Goal: Task Accomplishment & Management: Use online tool/utility

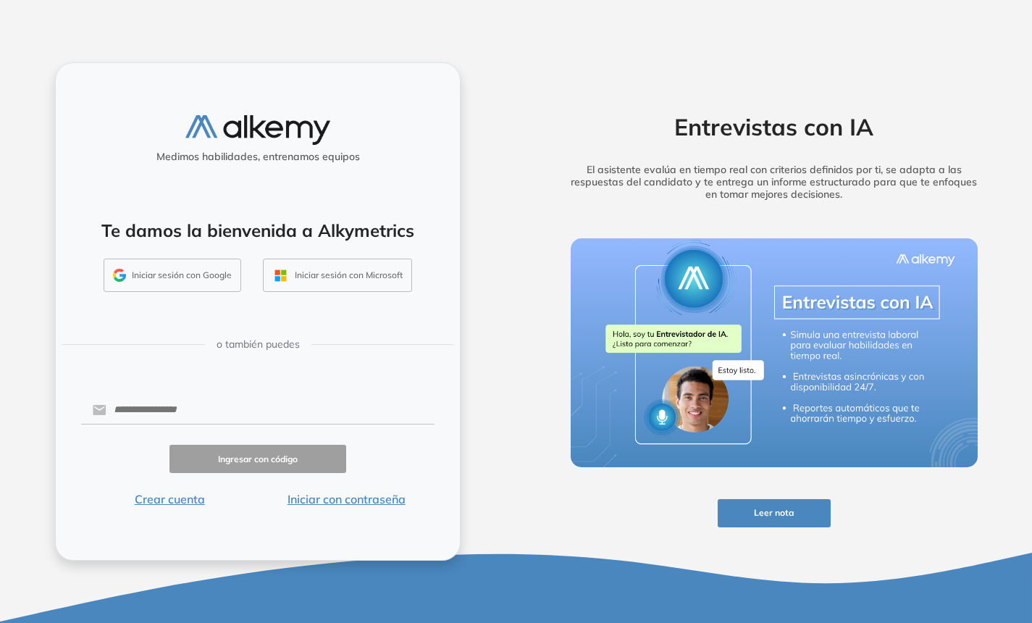
click at [166, 275] on button "Iniciar sesión con Google" at bounding box center [173, 275] width 138 height 33
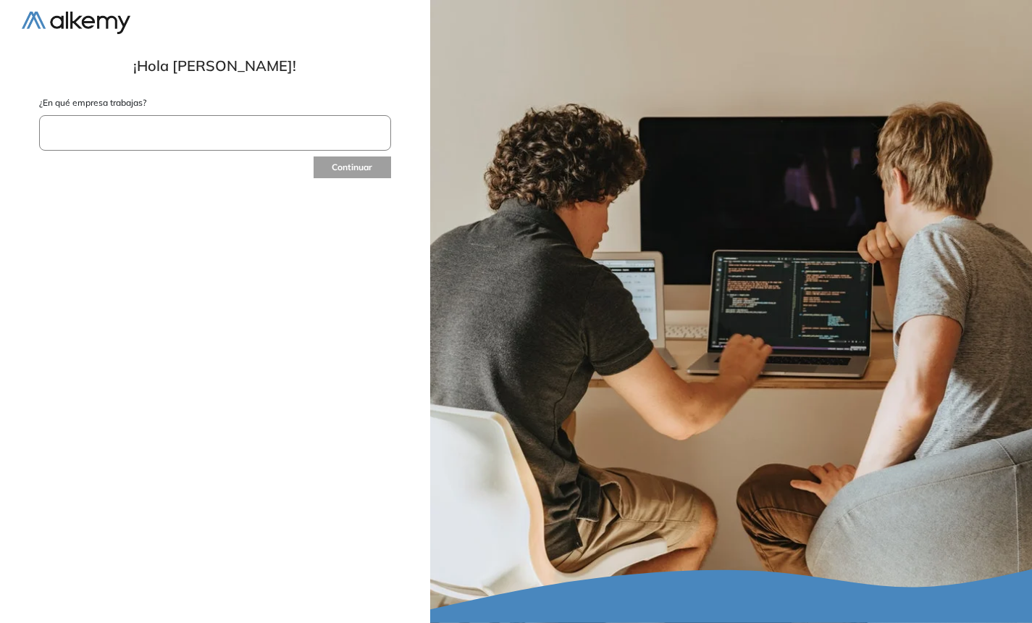
click at [203, 135] on input "text" at bounding box center [215, 132] width 352 height 35
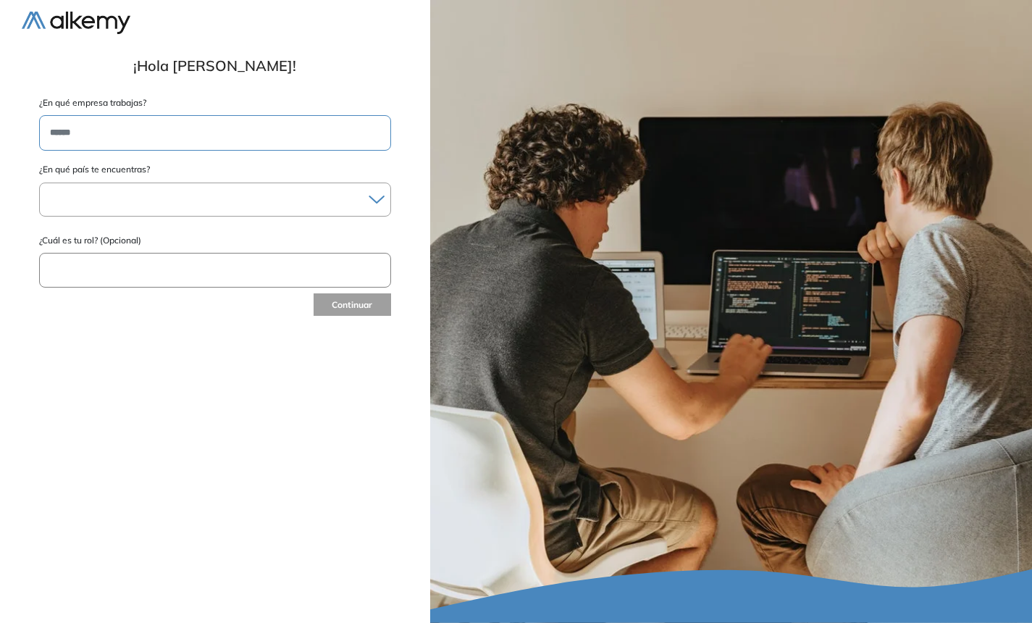
type input "******"
click at [251, 201] on div at bounding box center [215, 199] width 351 height 21
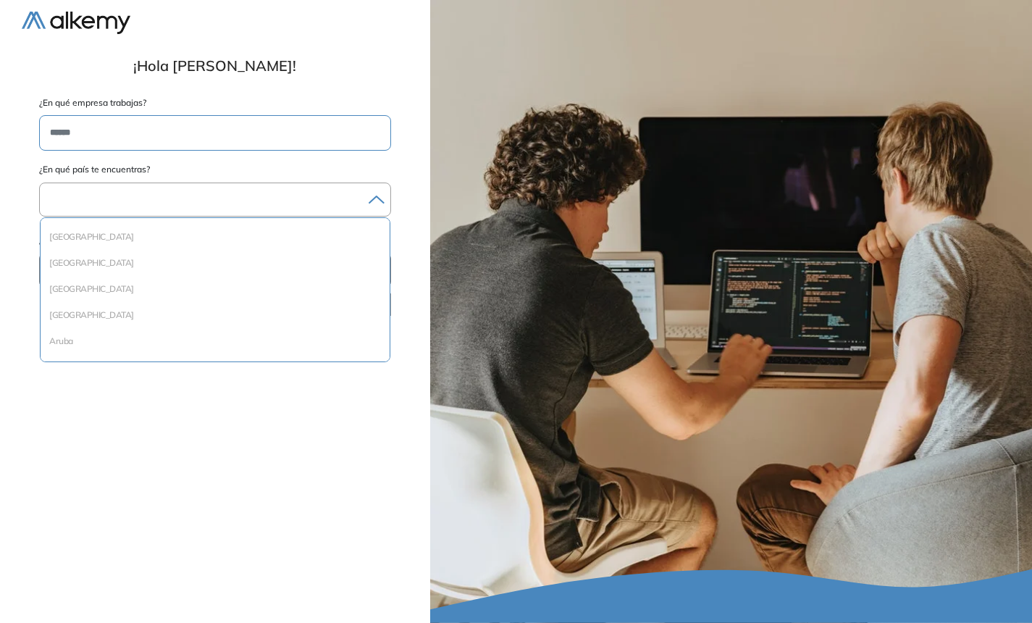
click at [250, 208] on div at bounding box center [215, 199] width 351 height 21
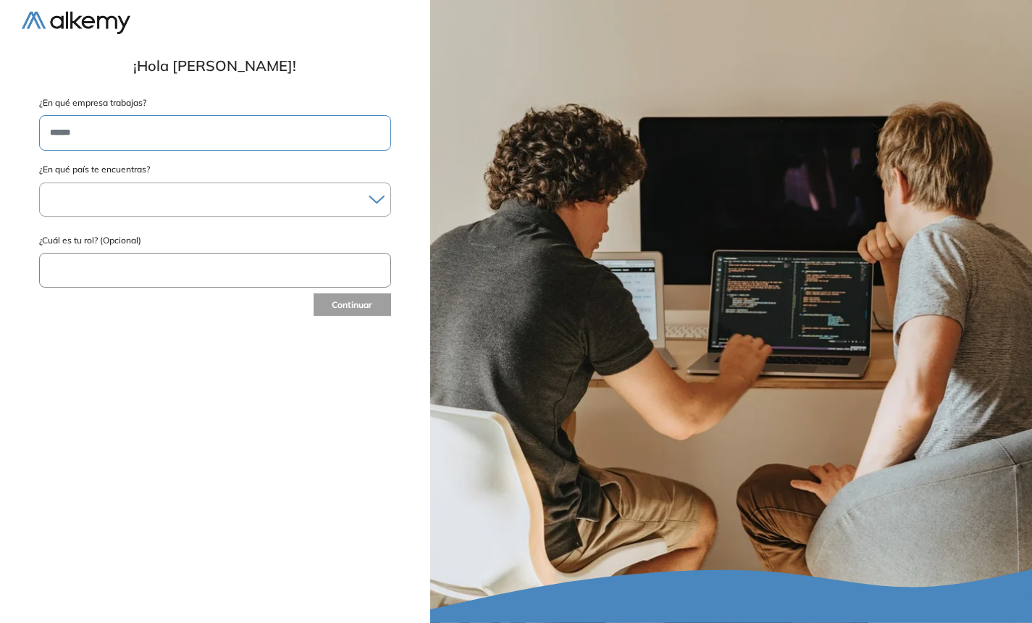
click at [250, 208] on div at bounding box center [215, 199] width 351 height 21
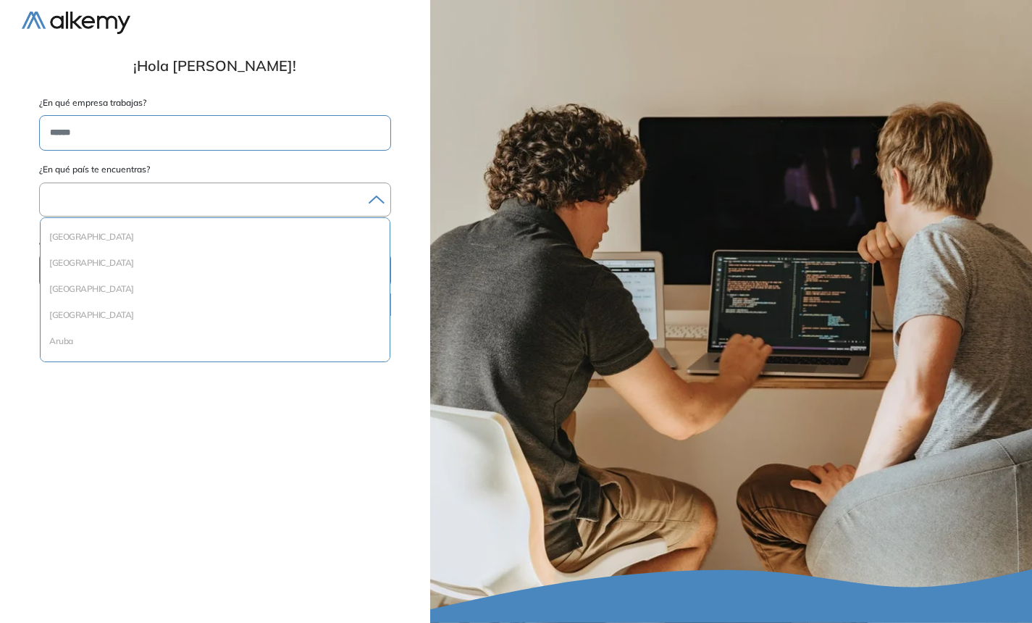
click at [238, 201] on div at bounding box center [215, 199] width 351 height 21
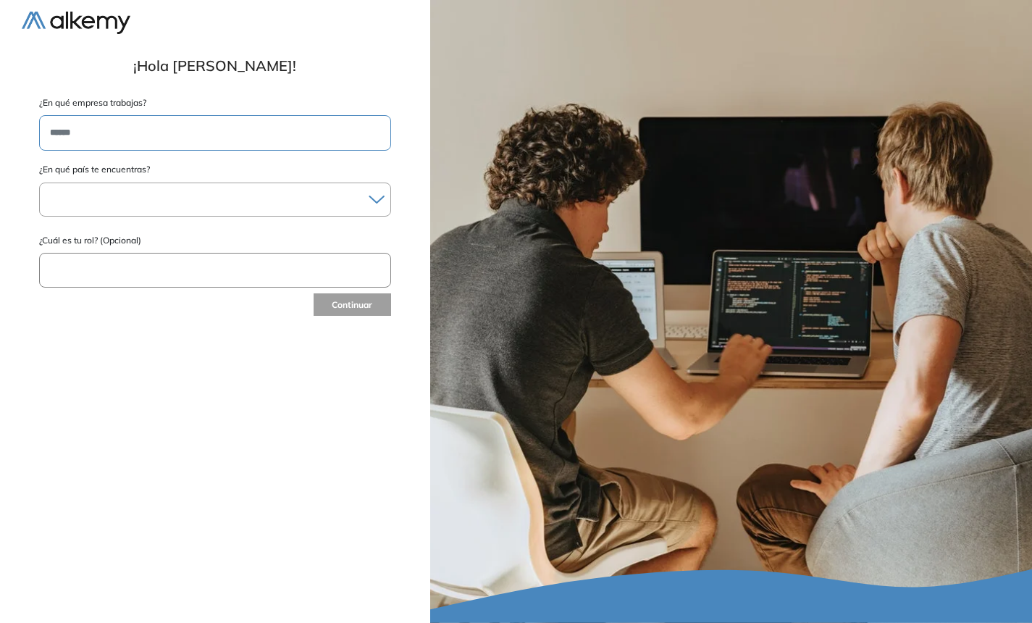
click at [238, 201] on div at bounding box center [215, 199] width 351 height 21
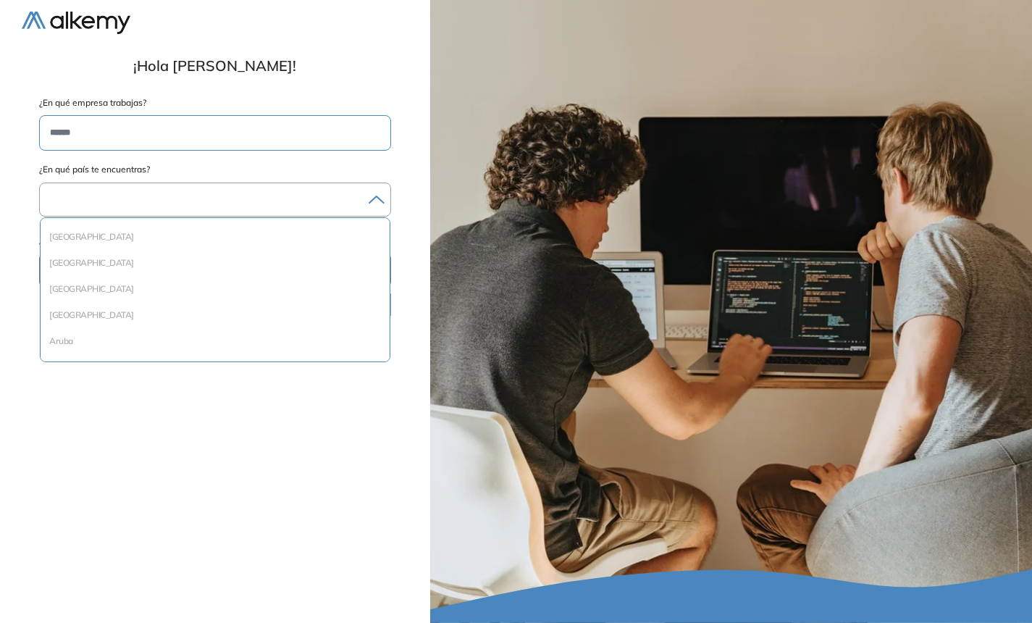
click at [238, 201] on div at bounding box center [215, 199] width 351 height 21
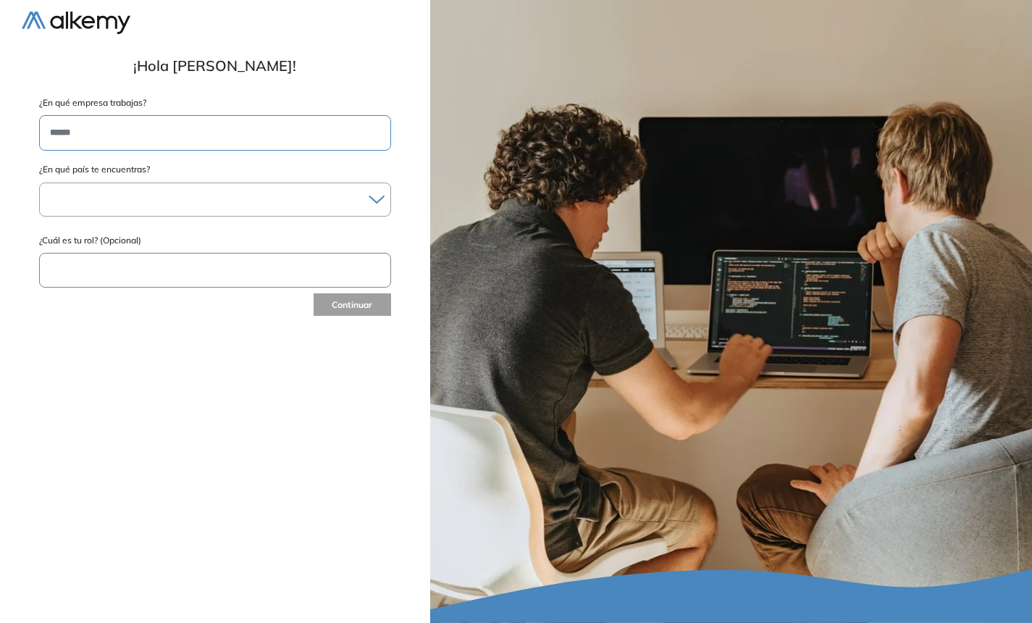
click at [238, 206] on div at bounding box center [215, 199] width 351 height 21
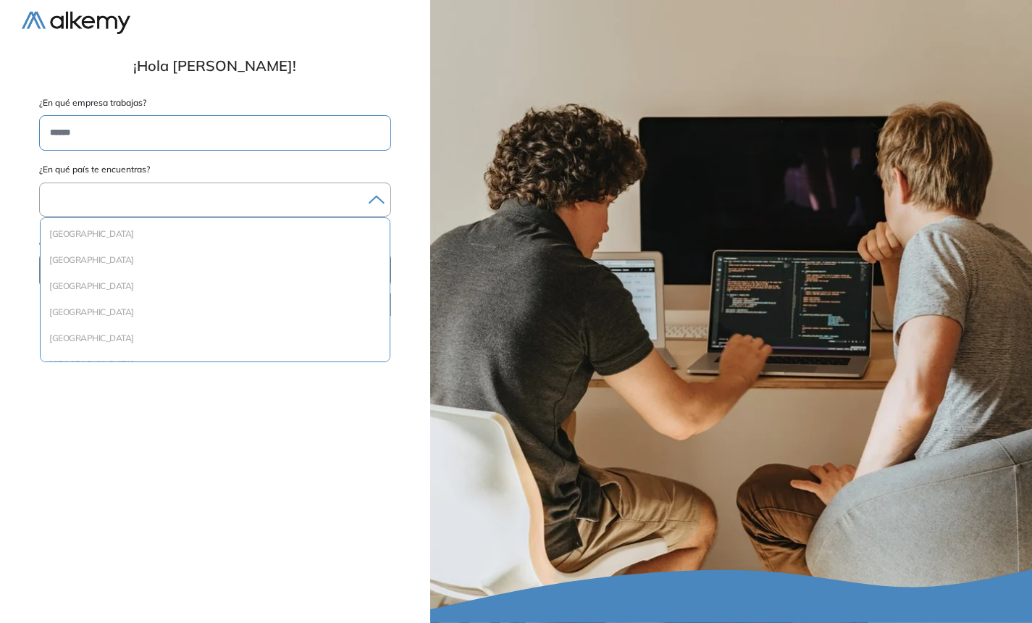
scroll to position [1330, 0]
click at [85, 268] on li "México" at bounding box center [214, 262] width 337 height 14
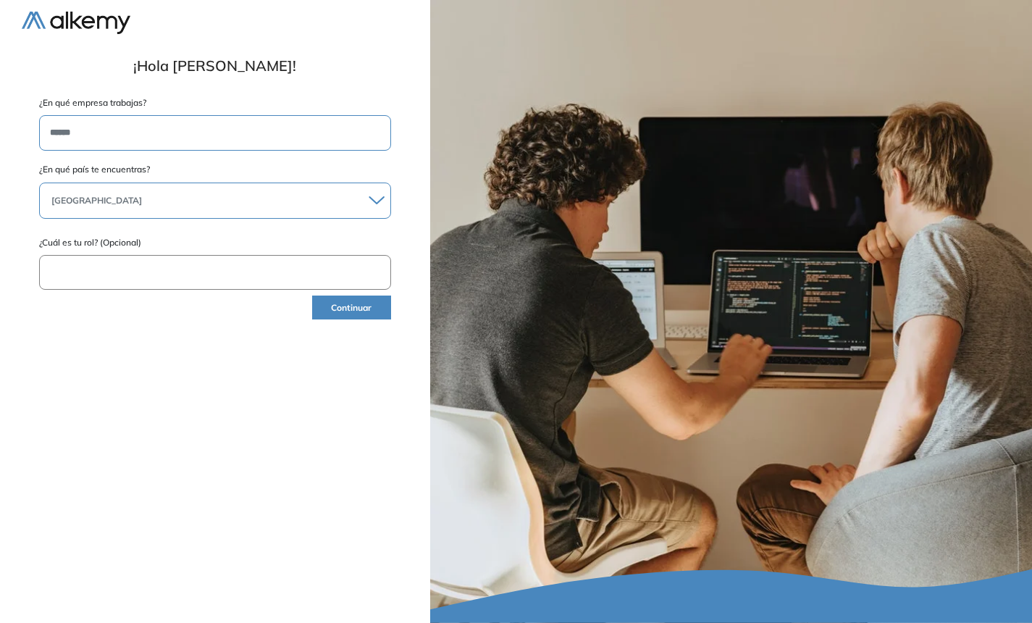
click at [95, 278] on input "text" at bounding box center [215, 272] width 352 height 35
type input "*"
type input "***"
click at [361, 302] on button "Continuar" at bounding box center [351, 307] width 79 height 24
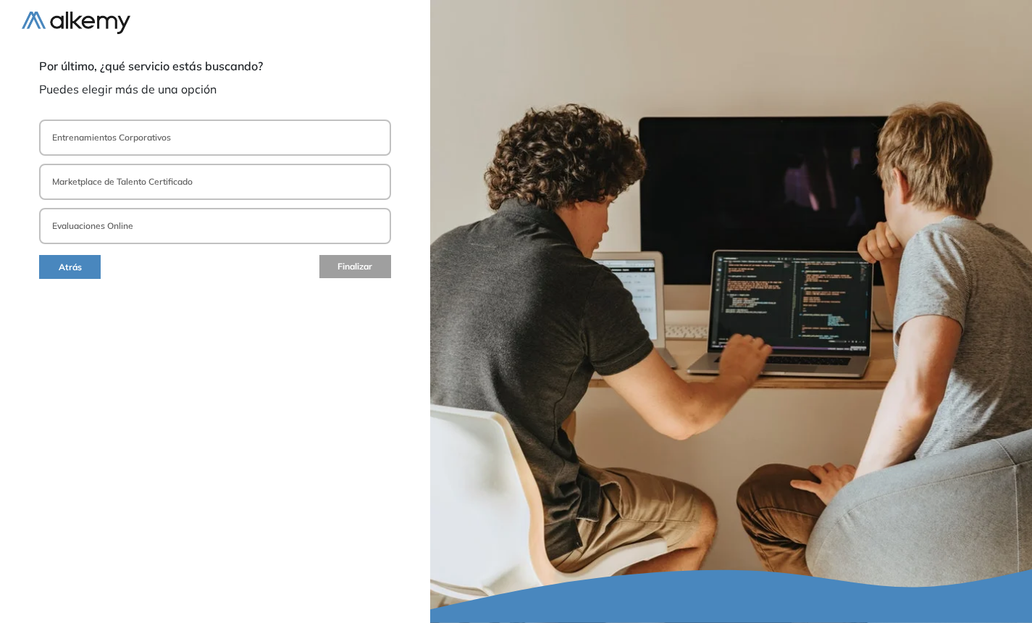
click at [241, 128] on button "Entrenamientos Corporativos" at bounding box center [215, 137] width 352 height 36
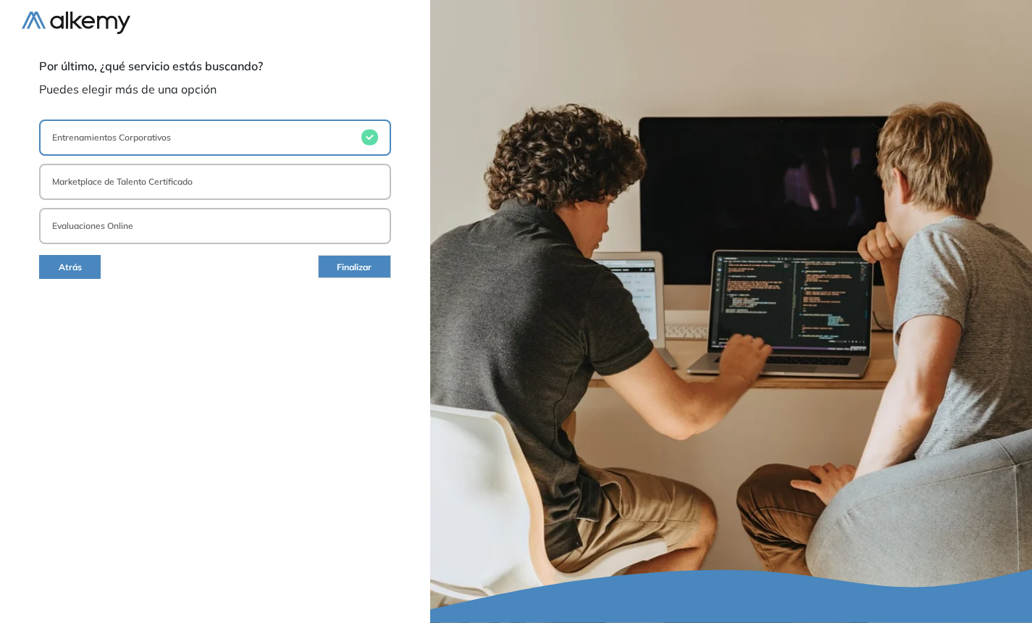
click at [262, 175] on button "Marketplace de Talento Certificado" at bounding box center [215, 182] width 352 height 36
click at [275, 217] on button "Evaluaciones Online" at bounding box center [215, 226] width 352 height 36
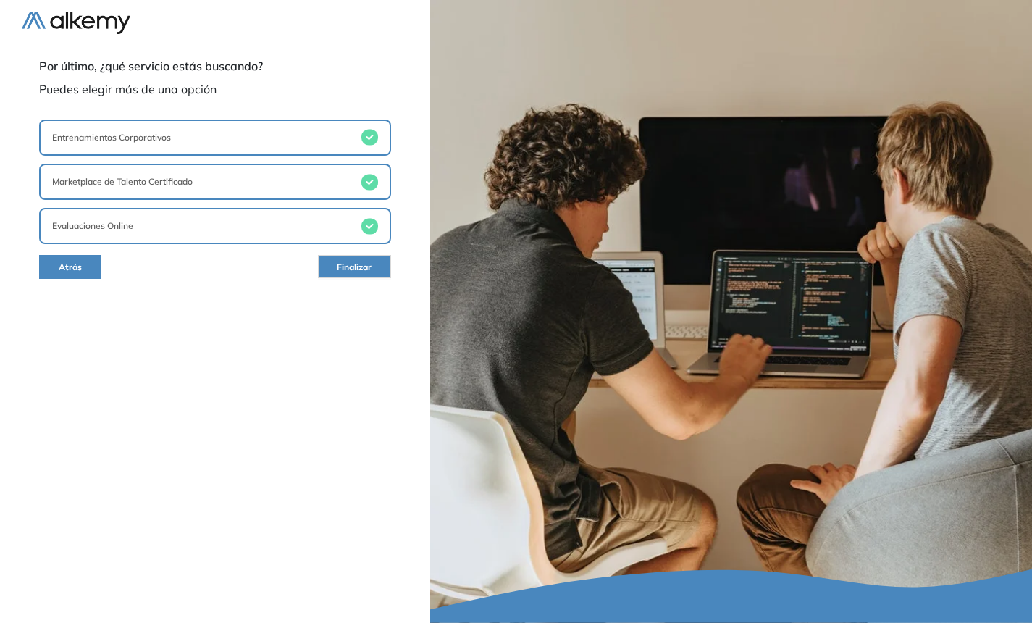
click at [353, 273] on span "Finalizar" at bounding box center [354, 268] width 35 height 14
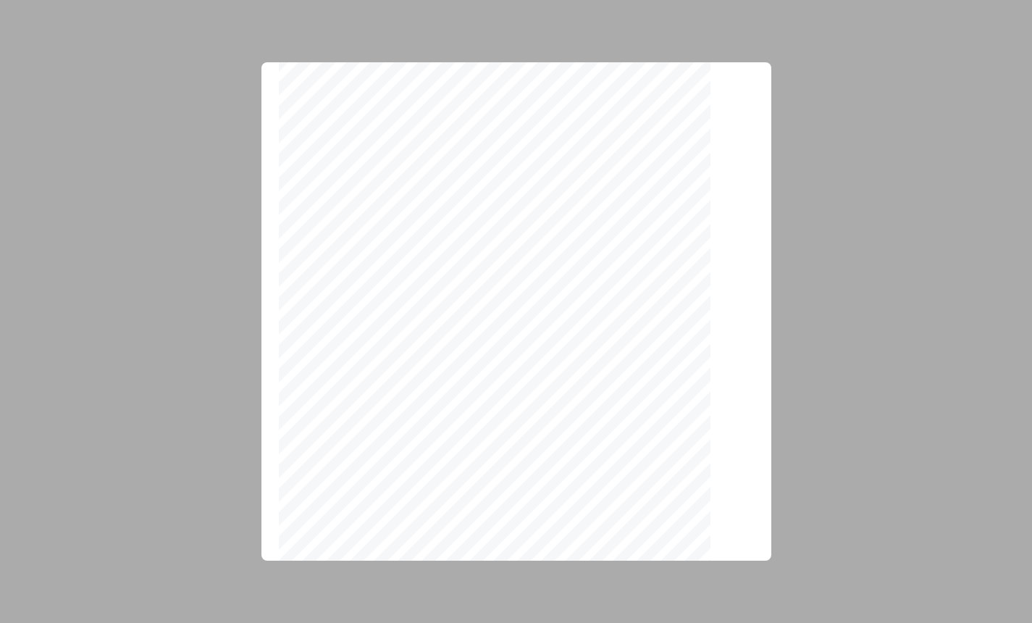
scroll to position [4485, 0]
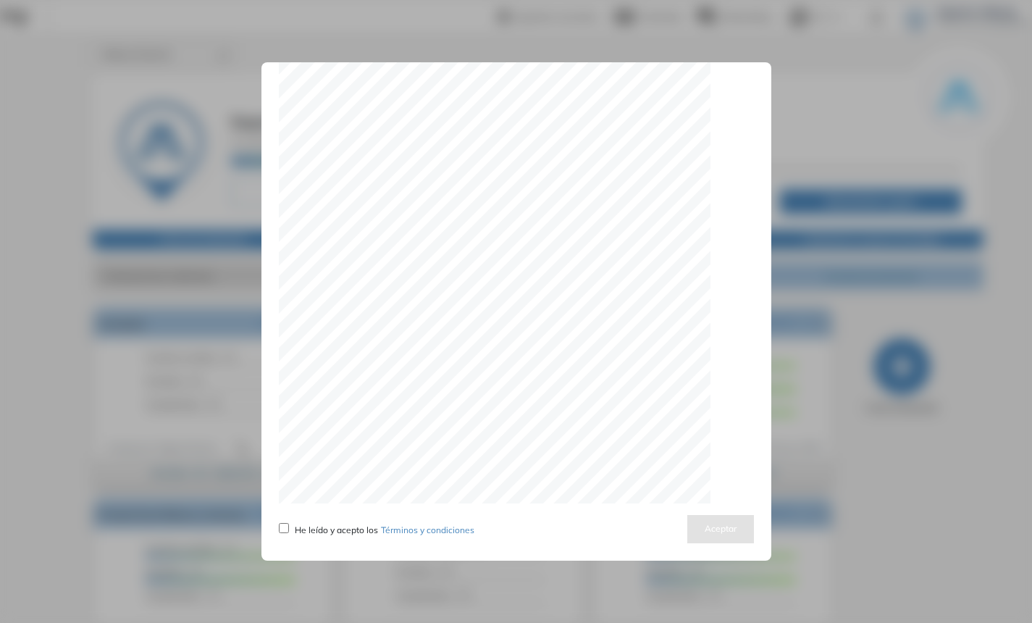
click at [335, 525] on span "He leído y acepto los Términos y condiciones" at bounding box center [385, 529] width 180 height 11
click at [735, 529] on button "Aceptar" at bounding box center [720, 529] width 67 height 28
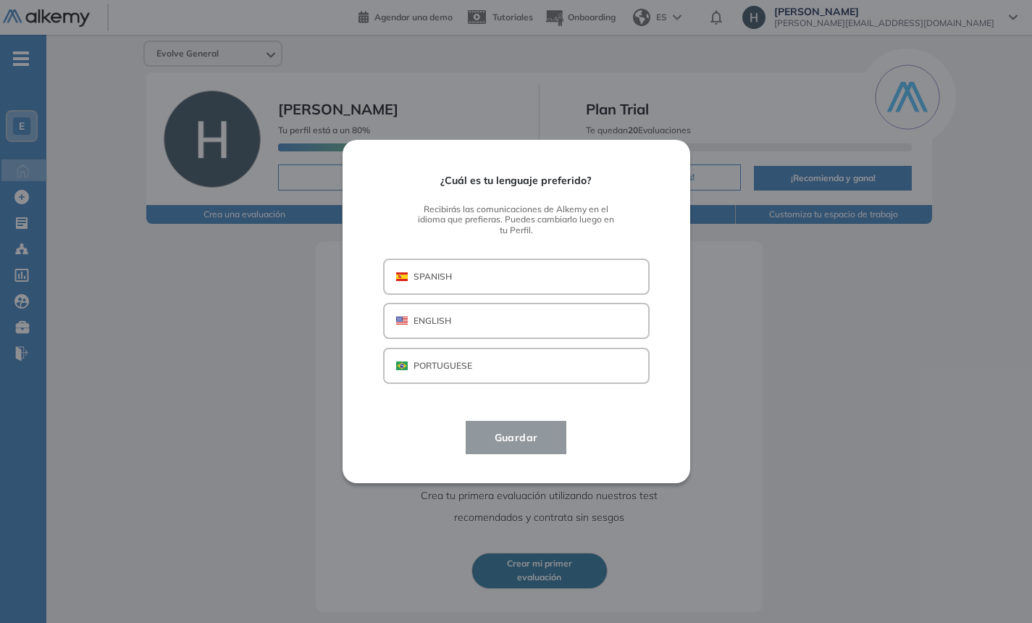
click at [497, 262] on button "SPANISH" at bounding box center [516, 277] width 267 height 36
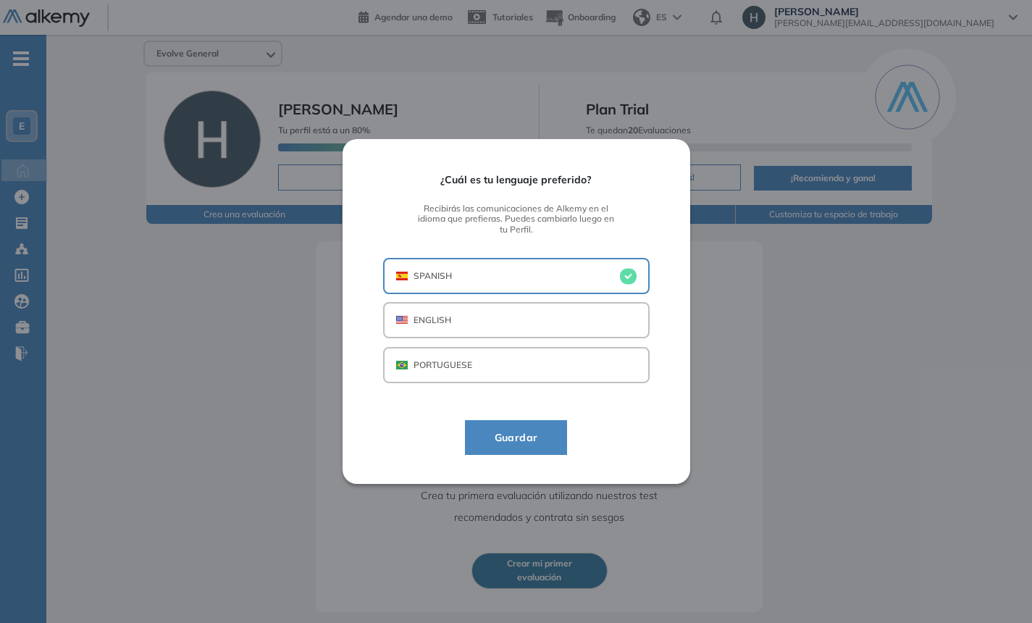
click at [514, 438] on span "Guardar" at bounding box center [516, 437] width 67 height 17
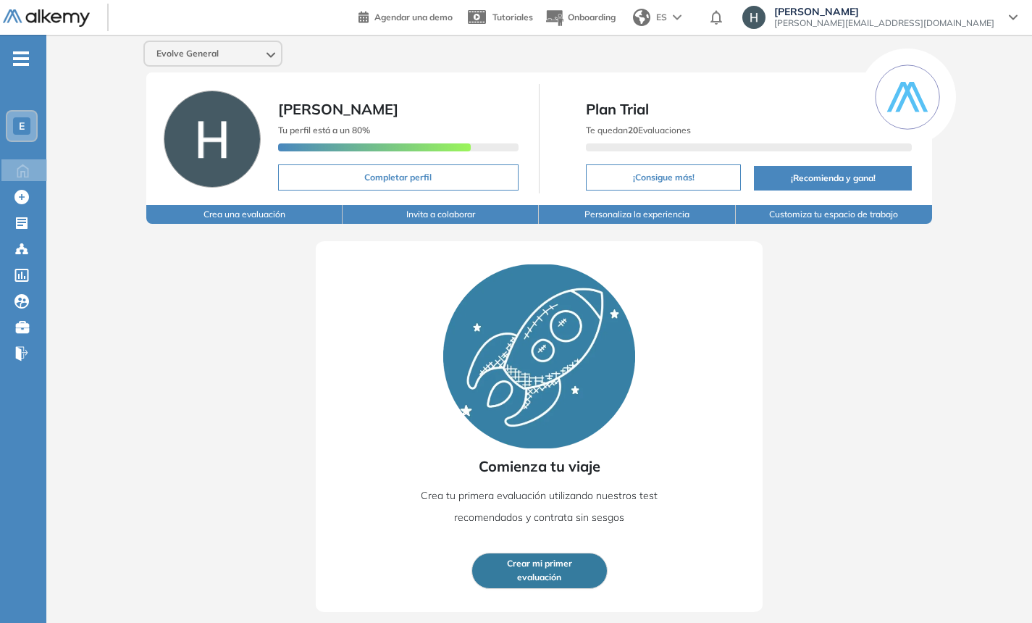
click at [22, 63] on span "-" at bounding box center [21, 57] width 16 height 12
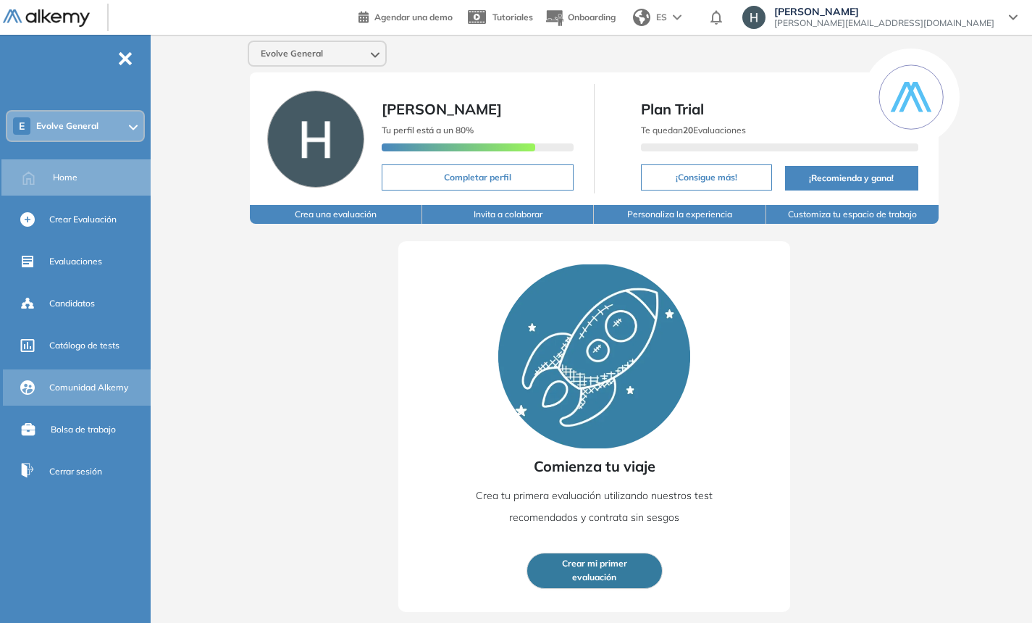
click at [92, 381] on span "Comunidad Alkemy" at bounding box center [88, 387] width 79 height 13
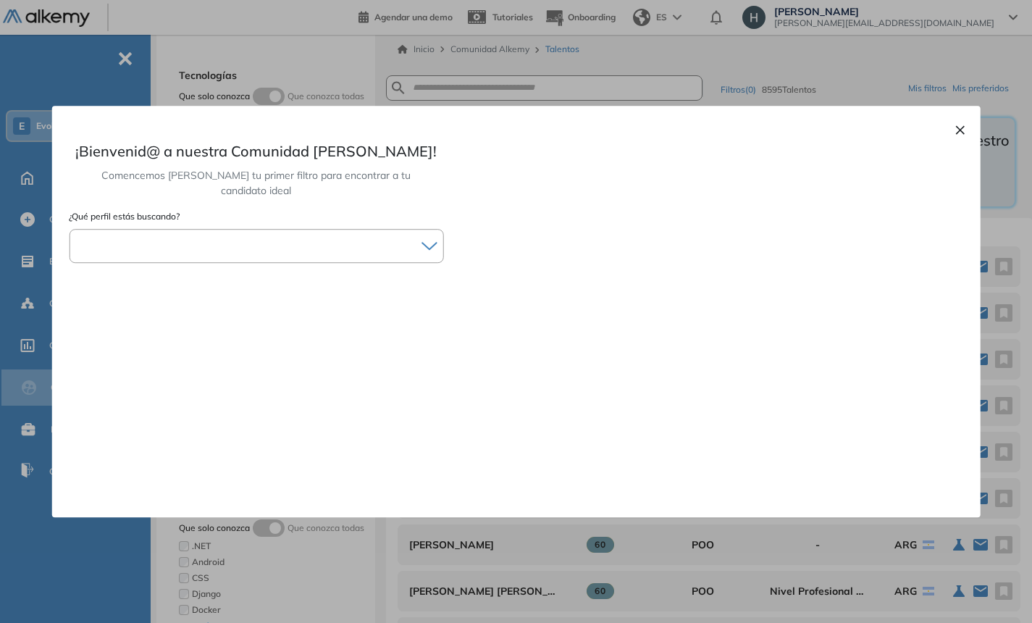
click at [288, 235] on div at bounding box center [256, 245] width 373 height 21
click at [114, 355] on li "Mobile" at bounding box center [256, 362] width 360 height 14
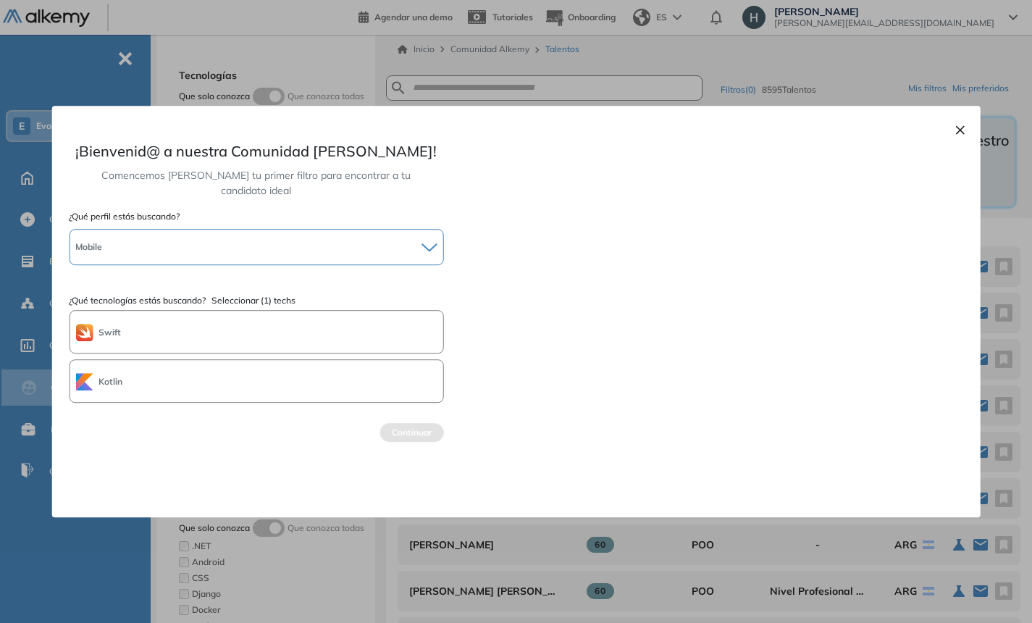
click at [238, 235] on div "Mobile" at bounding box center [256, 246] width 373 height 23
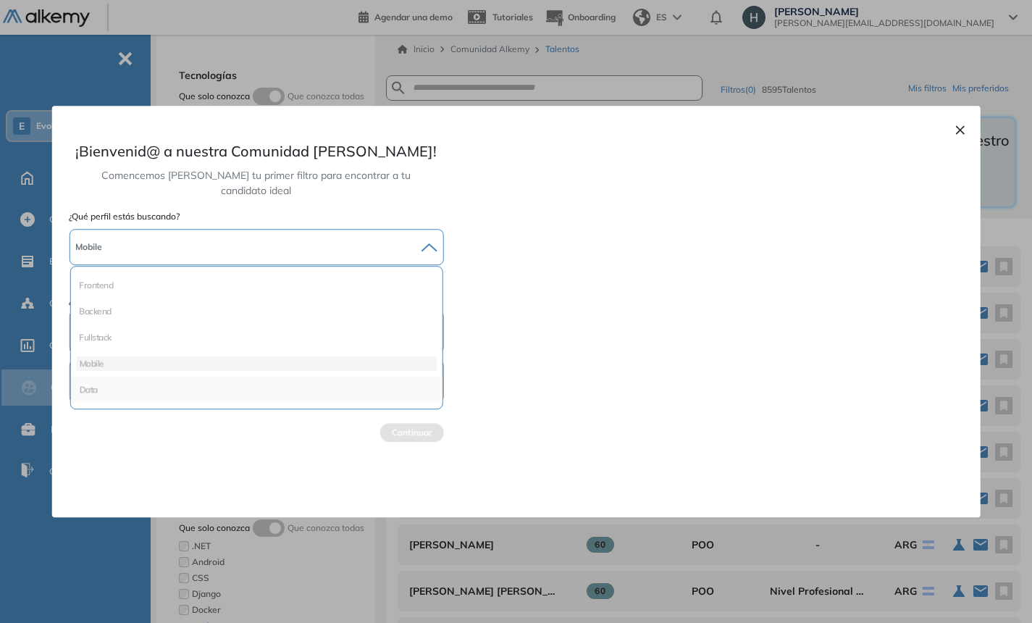
click at [237, 383] on li "Data" at bounding box center [256, 390] width 360 height 14
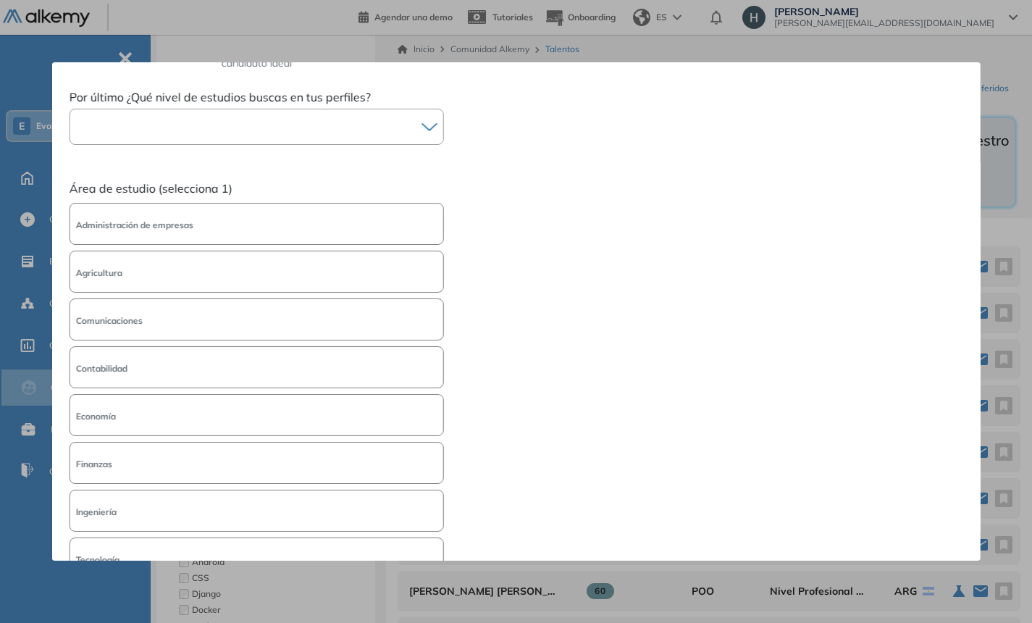
scroll to position [80, 0]
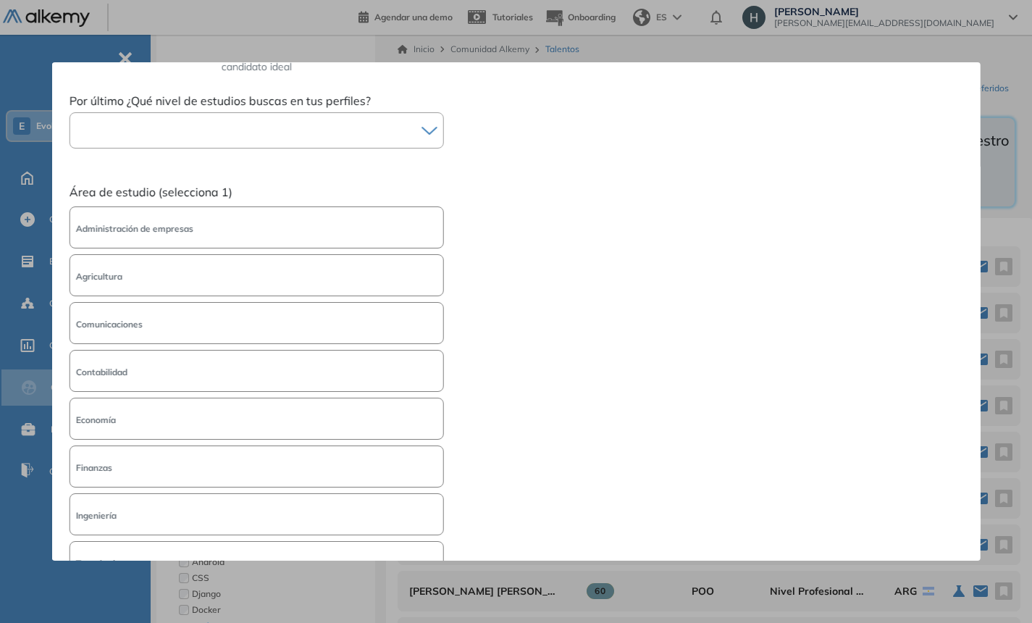
click at [244, 121] on div at bounding box center [242, 131] width 345 height 20
click at [487, 193] on div "× ¡Bienvenid@ a nuestra Comunidad de Talento! Comencemos armando tu primer filt…" at bounding box center [515, 311] width 929 height 498
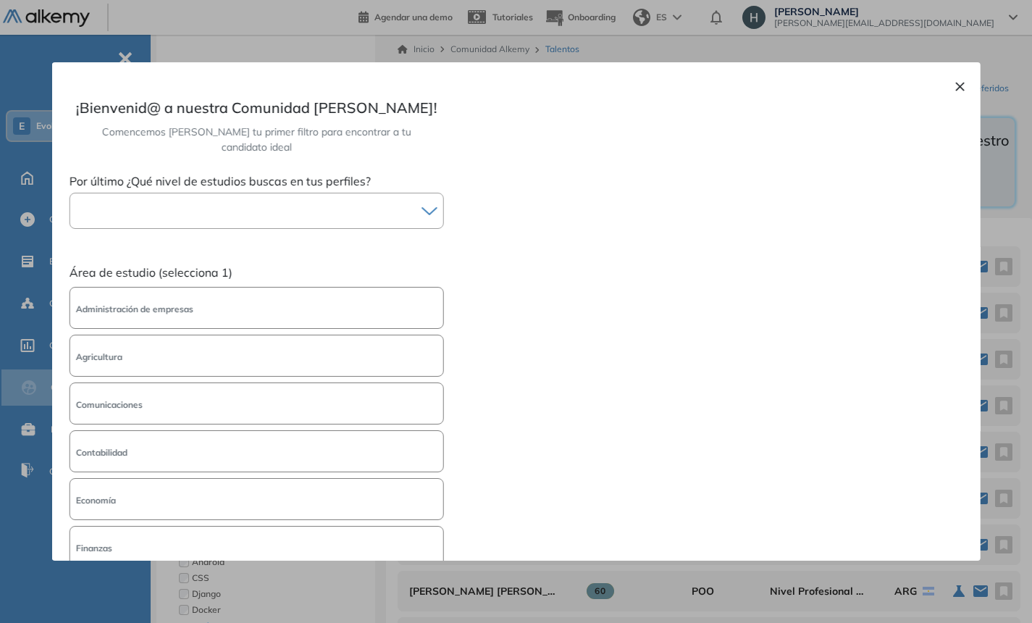
click at [421, 193] on div at bounding box center [429, 210] width 28 height 35
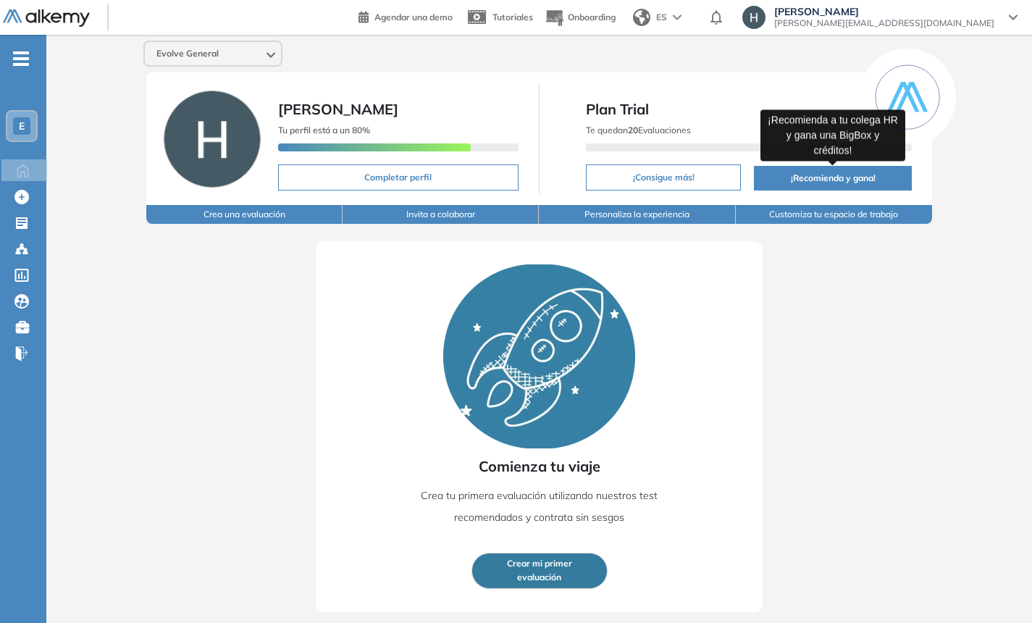
click at [836, 174] on button "¡Recomienda y gana!" at bounding box center [833, 178] width 158 height 25
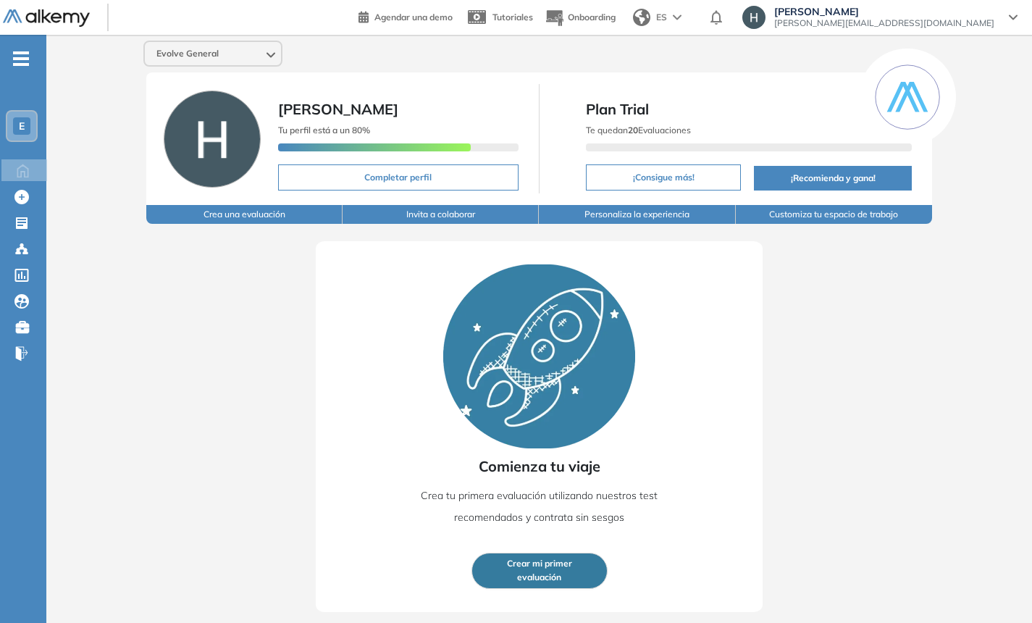
click at [246, 220] on button "Crea una evaluación" at bounding box center [244, 214] width 196 height 19
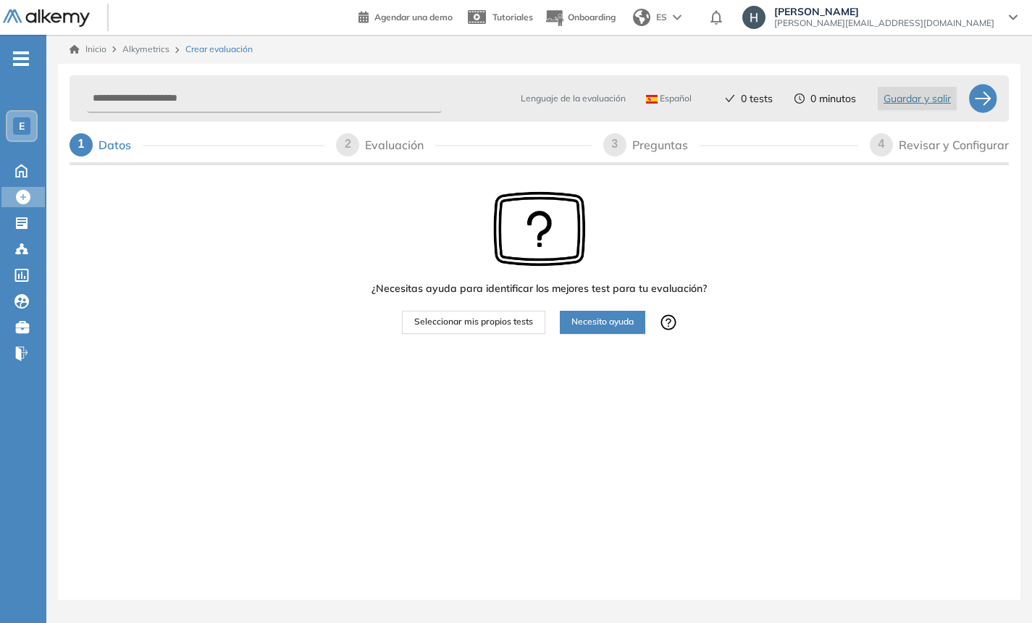
click at [469, 322] on span "Seleccionar mis propios tests" at bounding box center [473, 322] width 119 height 14
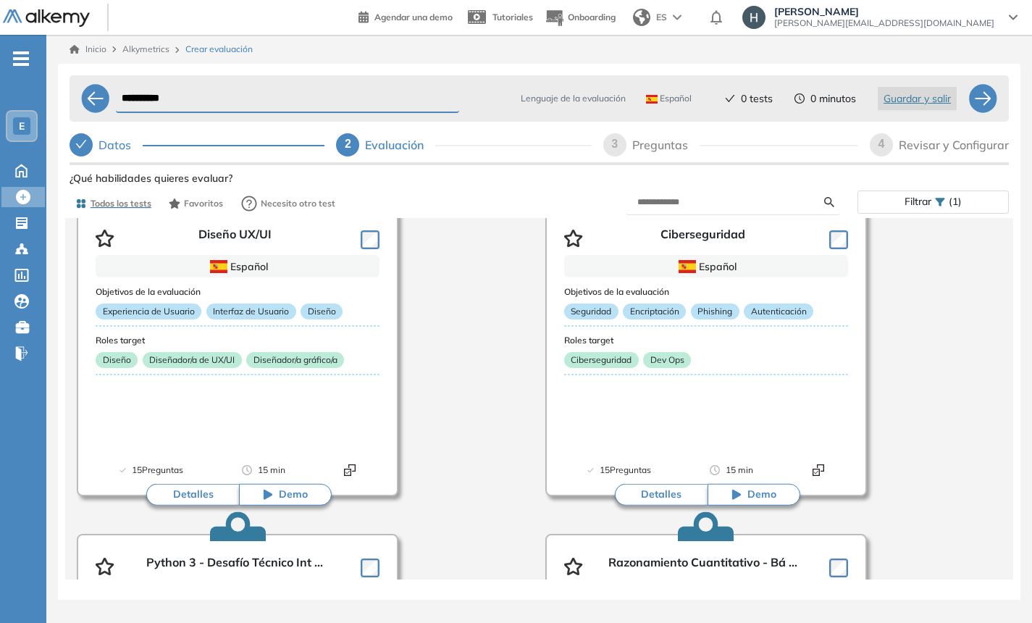
scroll to position [3700, 0]
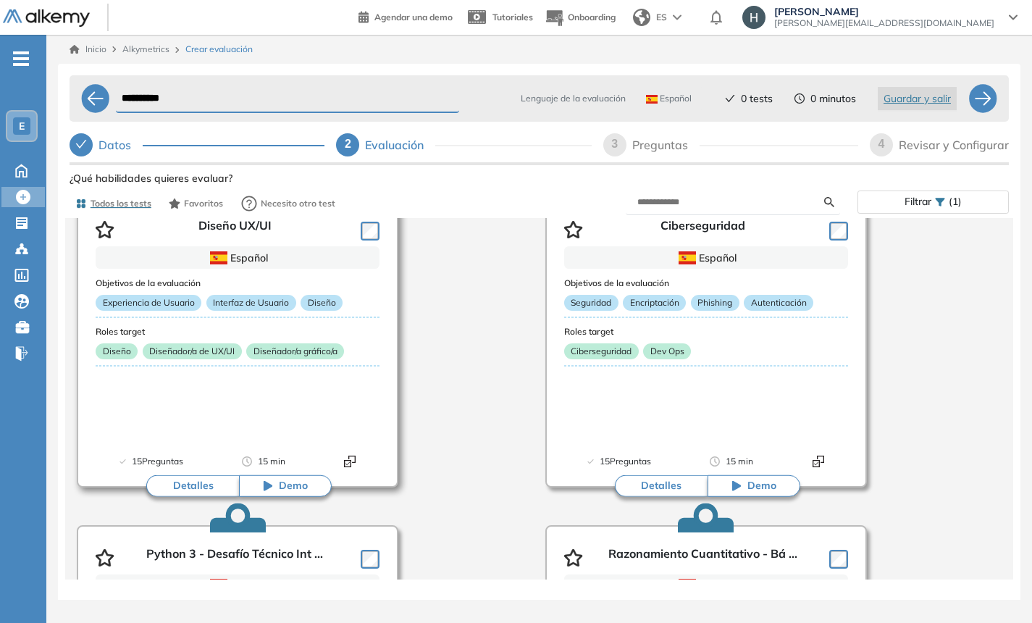
click at [293, 485] on span "Demo" at bounding box center [293, 486] width 29 height 14
